Goal: Task Accomplishment & Management: Complete application form

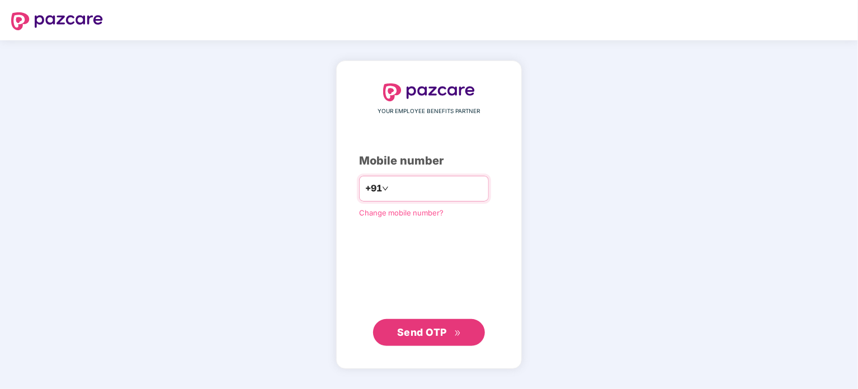
click at [405, 191] on input "number" at bounding box center [437, 189] width 92 height 18
type input "**********"
click at [430, 336] on span "Send OTP" at bounding box center [422, 332] width 50 height 12
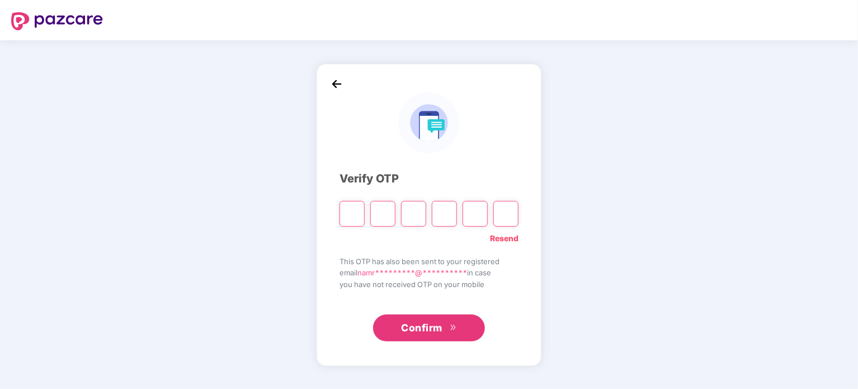
type input "*"
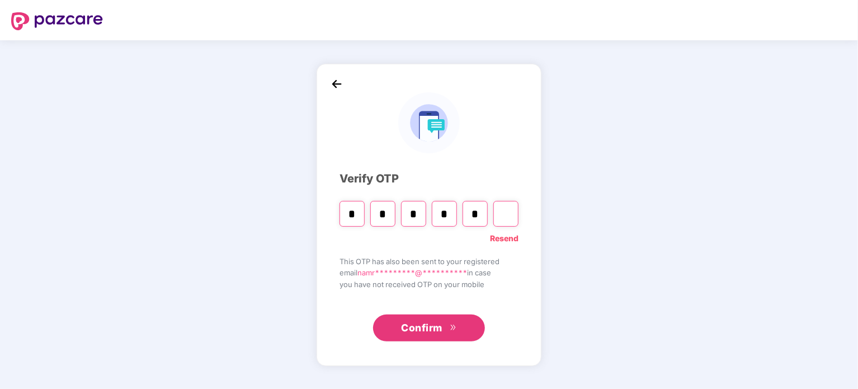
type input "*"
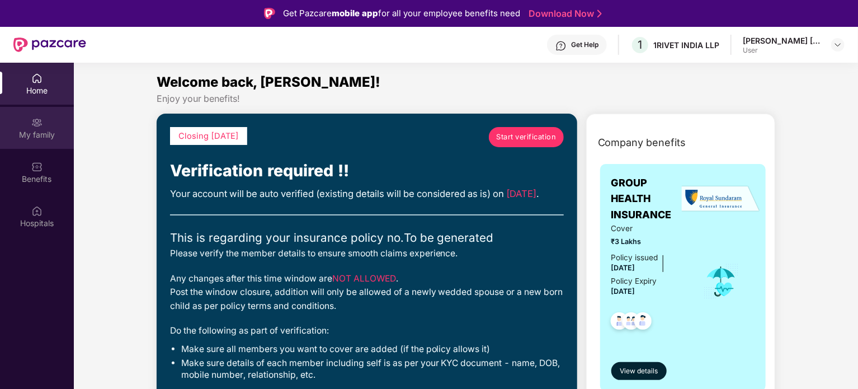
click at [32, 129] on div "My family" at bounding box center [37, 134] width 74 height 11
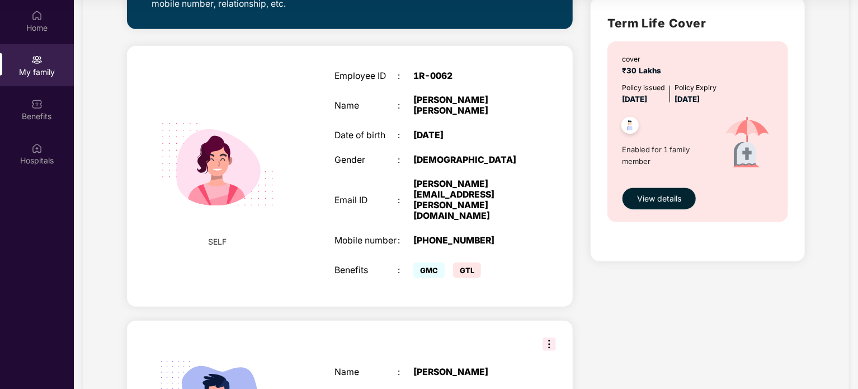
scroll to position [360, 0]
click at [552, 337] on img at bounding box center [549, 343] width 13 height 13
click at [642, 308] on div "Health Cover cover ₹3 Lakhs Policy issued [DATE] Policy Expiry [DATE] Enabled f…" at bounding box center [698, 217] width 232 height 1015
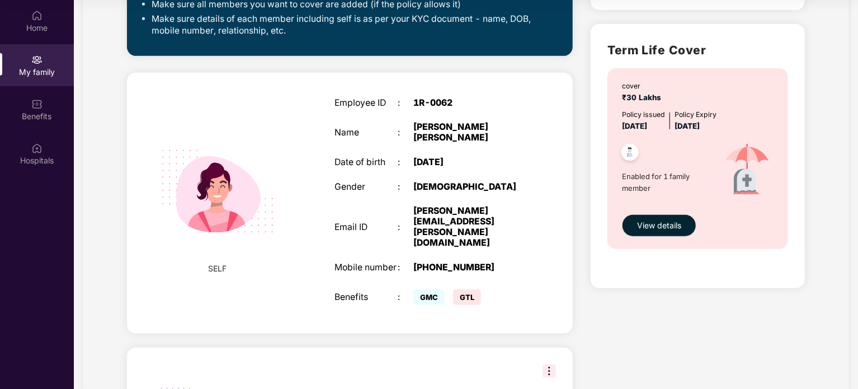
scroll to position [248, 0]
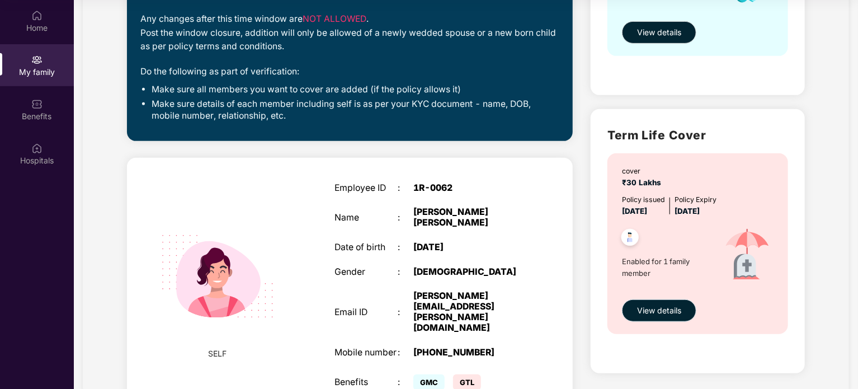
click at [662, 315] on span "View details" at bounding box center [659, 310] width 44 height 12
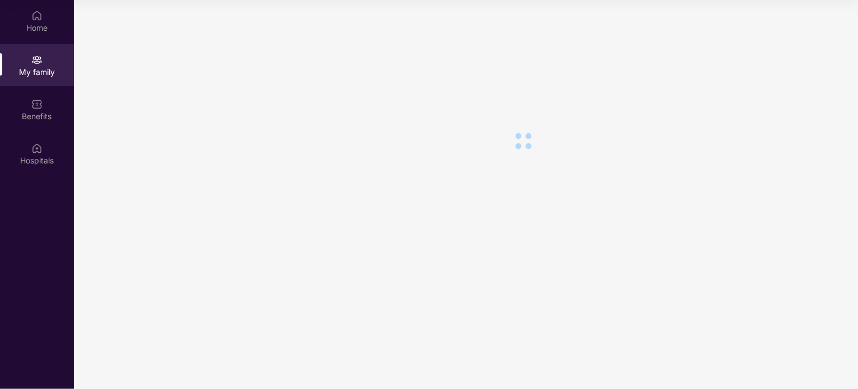
scroll to position [0, 0]
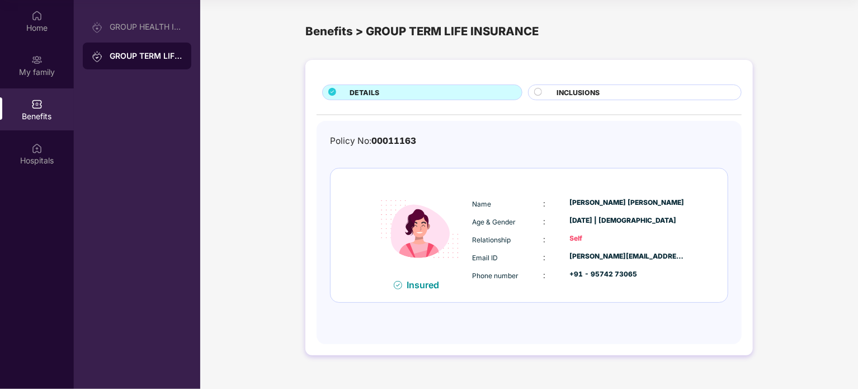
click at [555, 92] on div "INCLUSIONS" at bounding box center [643, 93] width 185 height 12
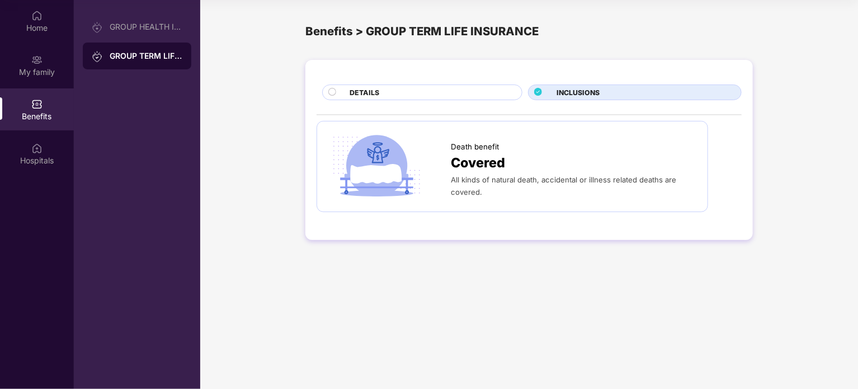
click at [350, 93] on span "DETAILS" at bounding box center [365, 92] width 30 height 11
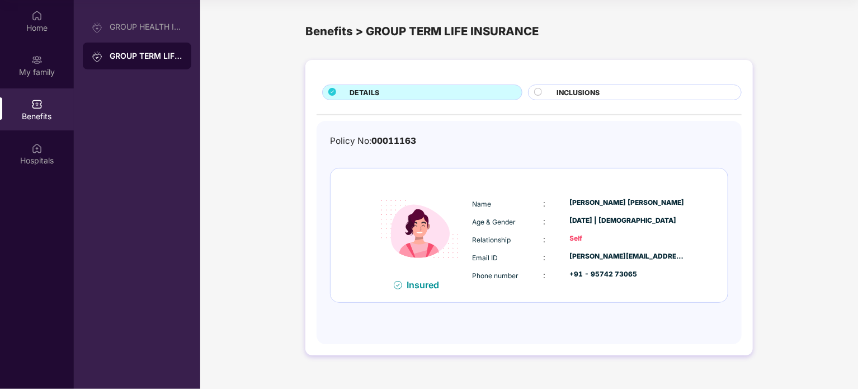
click at [30, 109] on div "Benefits" at bounding box center [37, 109] width 74 height 42
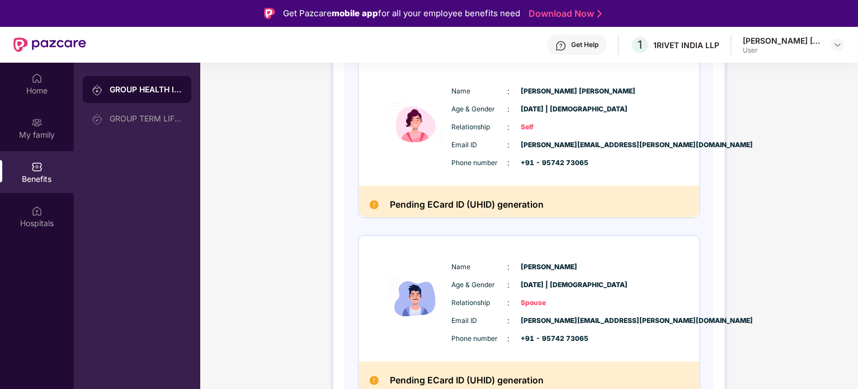
scroll to position [336, 0]
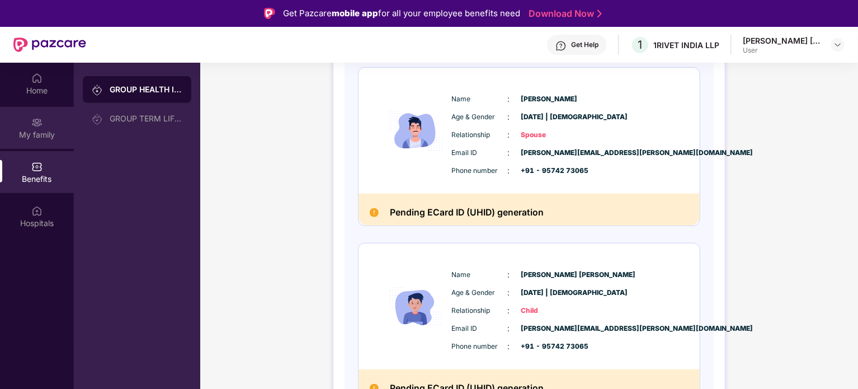
click at [41, 133] on div "My family" at bounding box center [37, 134] width 74 height 11
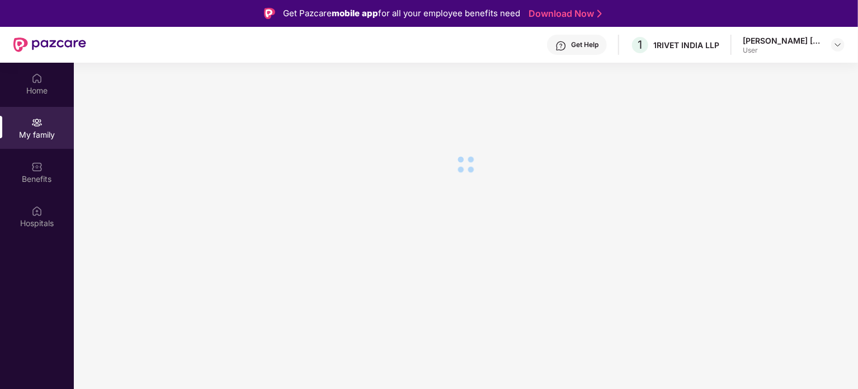
scroll to position [0, 0]
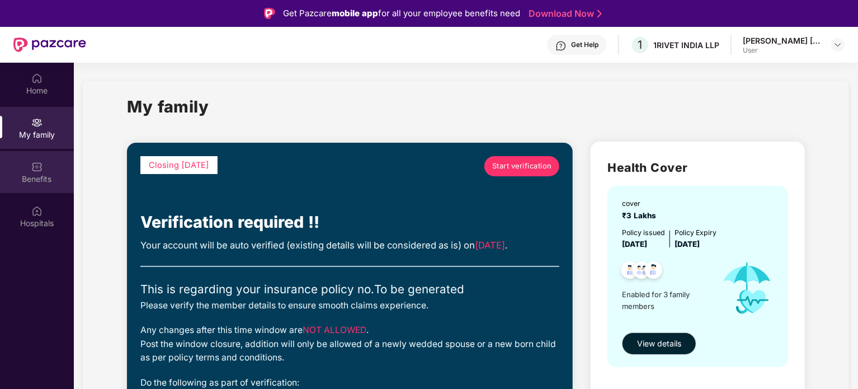
click at [34, 176] on div "Benefits" at bounding box center [37, 178] width 74 height 11
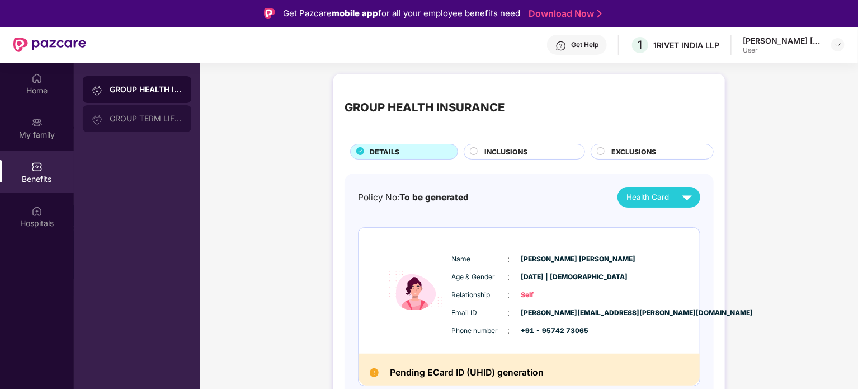
click at [131, 129] on div "GROUP TERM LIFE INSURANCE" at bounding box center [137, 118] width 109 height 27
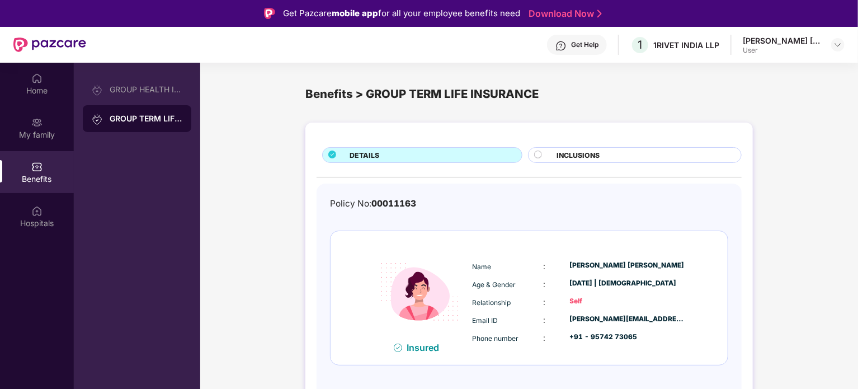
click at [543, 154] on div at bounding box center [542, 156] width 17 height 11
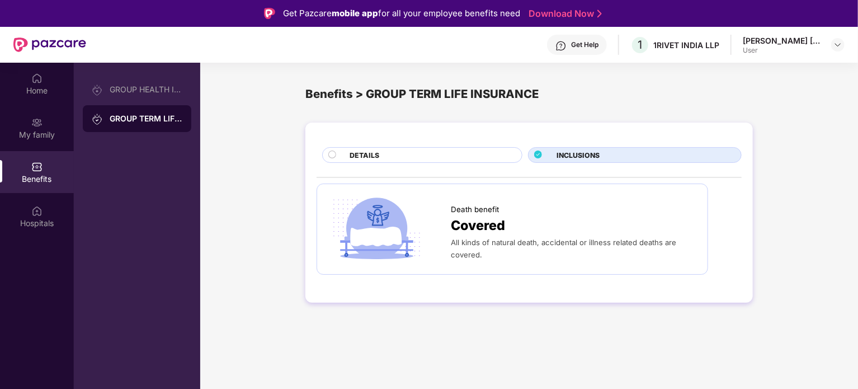
click at [375, 157] on span "DETAILS" at bounding box center [365, 155] width 30 height 11
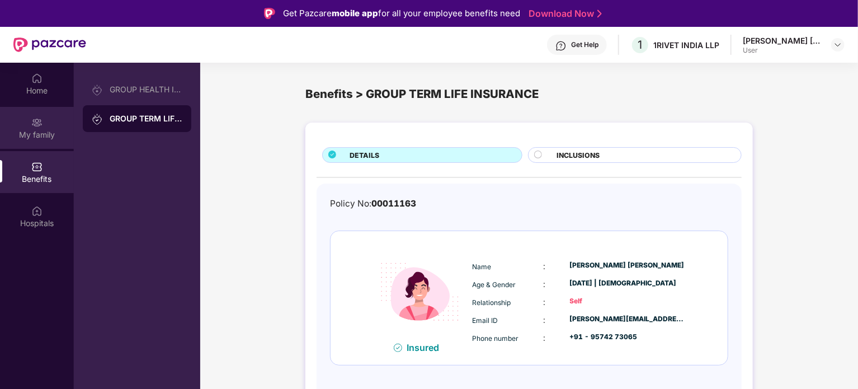
click at [40, 131] on div "My family" at bounding box center [37, 134] width 74 height 11
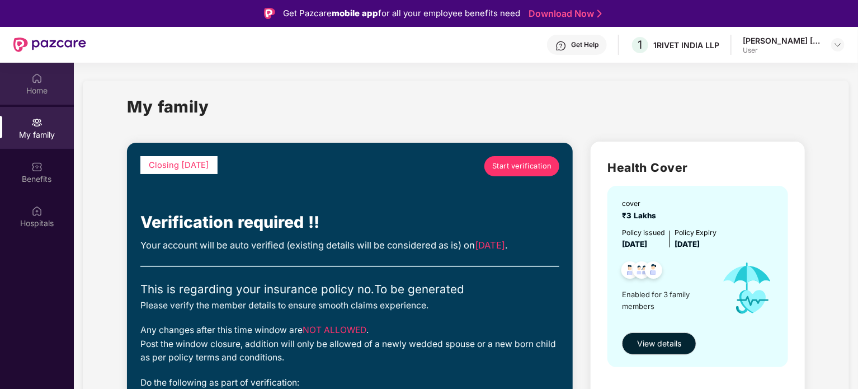
click at [36, 83] on img at bounding box center [36, 78] width 11 height 11
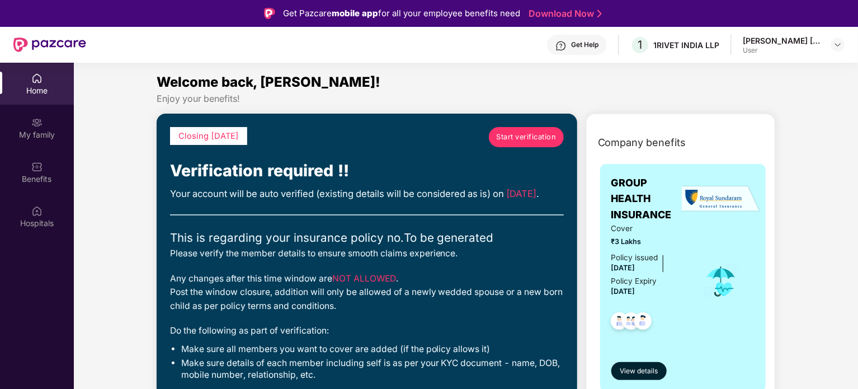
click at [516, 133] on span "Start verification" at bounding box center [526, 136] width 60 height 11
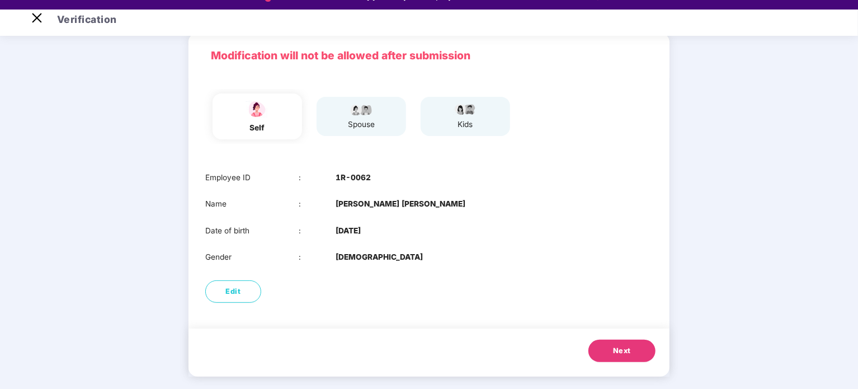
scroll to position [27, 0]
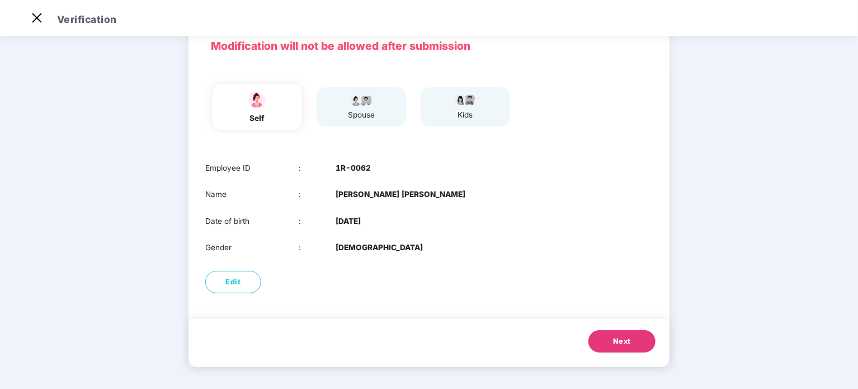
click at [627, 344] on span "Next" at bounding box center [622, 341] width 18 height 11
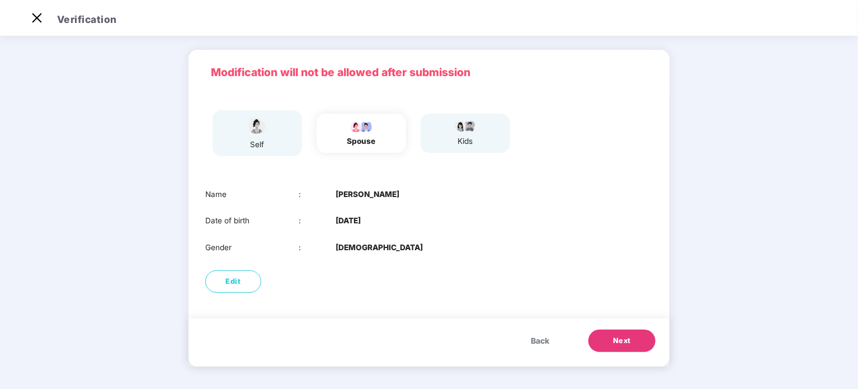
click at [619, 342] on span "Next" at bounding box center [622, 340] width 18 height 11
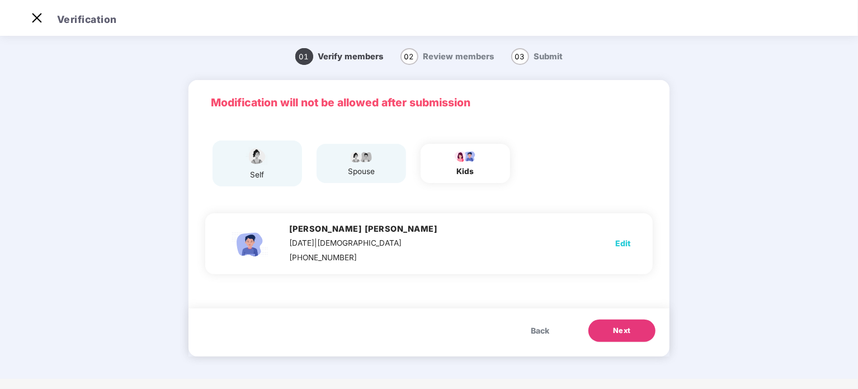
scroll to position [0, 0]
click at [633, 333] on button "Next" at bounding box center [622, 330] width 67 height 22
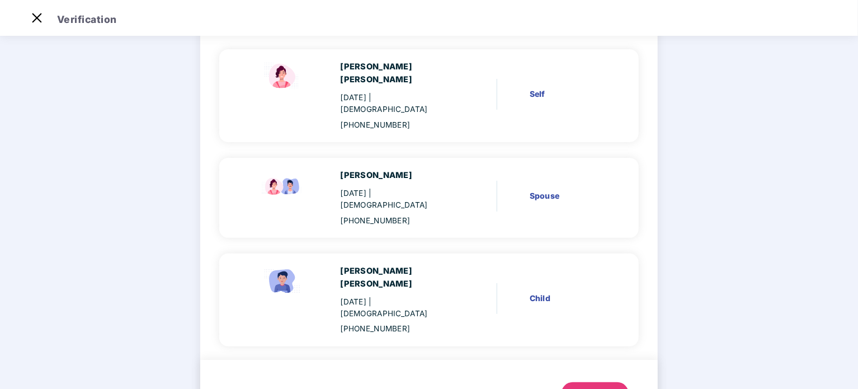
scroll to position [102, 0]
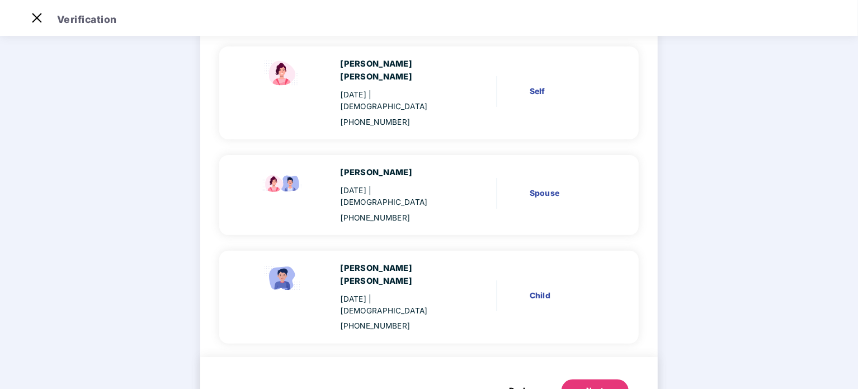
click at [593, 385] on div "Next" at bounding box center [595, 390] width 18 height 11
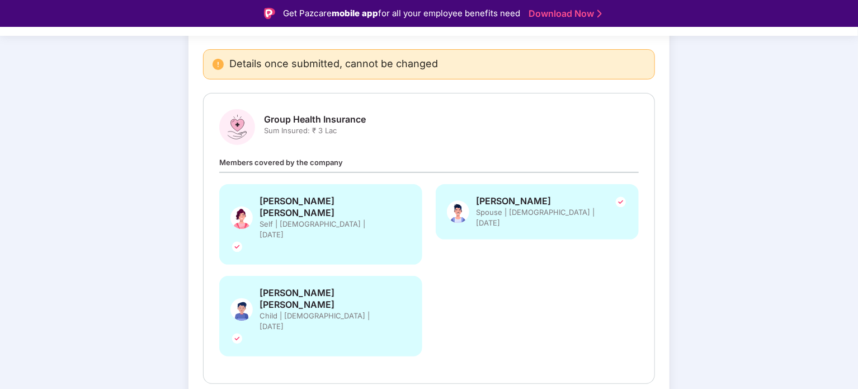
scroll to position [87, 0]
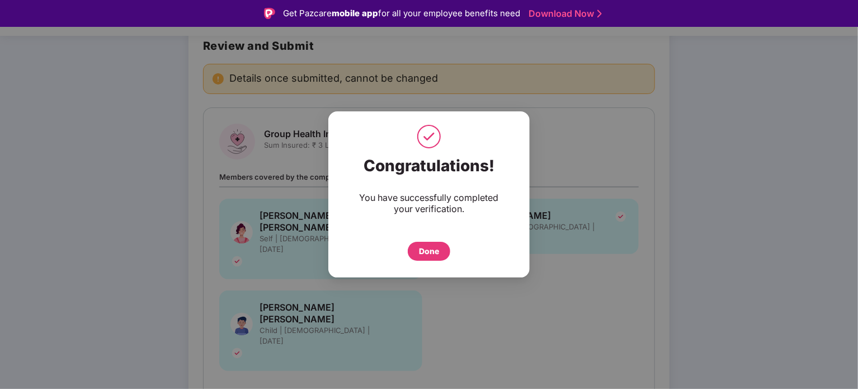
click at [422, 251] on div "Done" at bounding box center [429, 251] width 20 height 12
